Goal: Entertainment & Leisure: Consume media (video, audio)

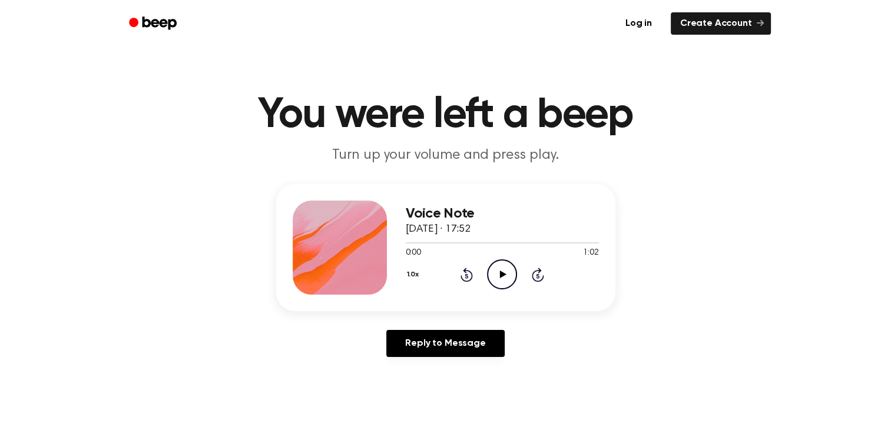
click at [495, 263] on icon "Play Audio" at bounding box center [502, 275] width 30 height 30
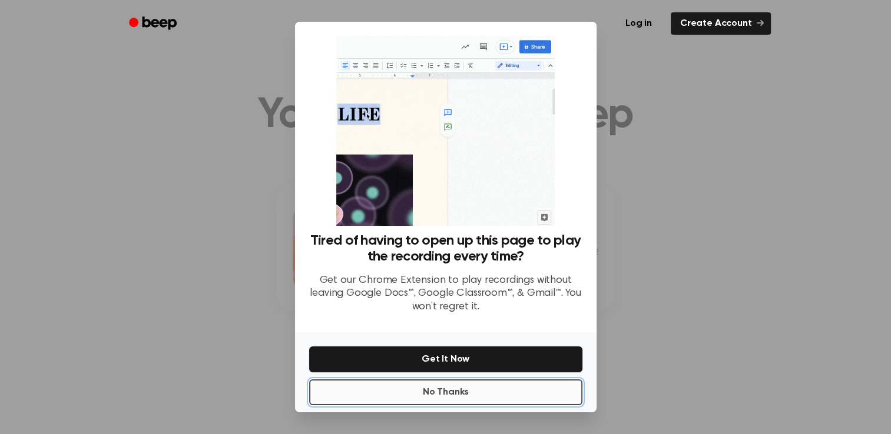
click at [495, 396] on button "No Thanks" at bounding box center [445, 393] width 273 height 26
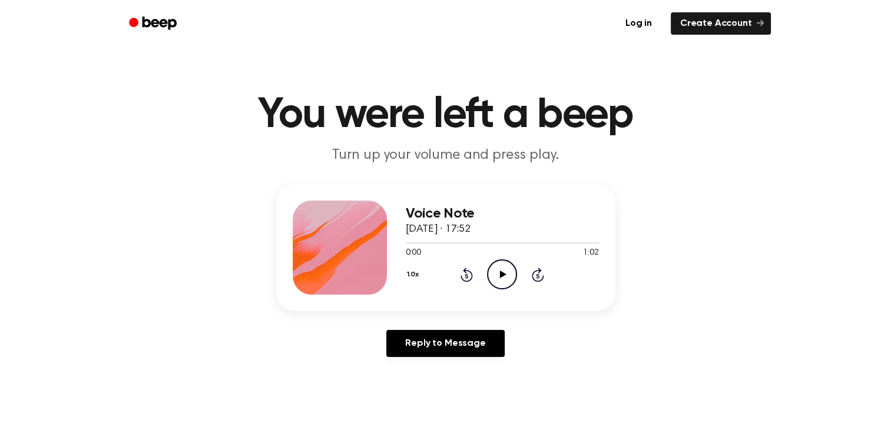
click at [506, 267] on icon "Play Audio" at bounding box center [502, 275] width 30 height 30
click at [501, 274] on icon at bounding box center [503, 275] width 6 height 8
